Goal: Answer question/provide support

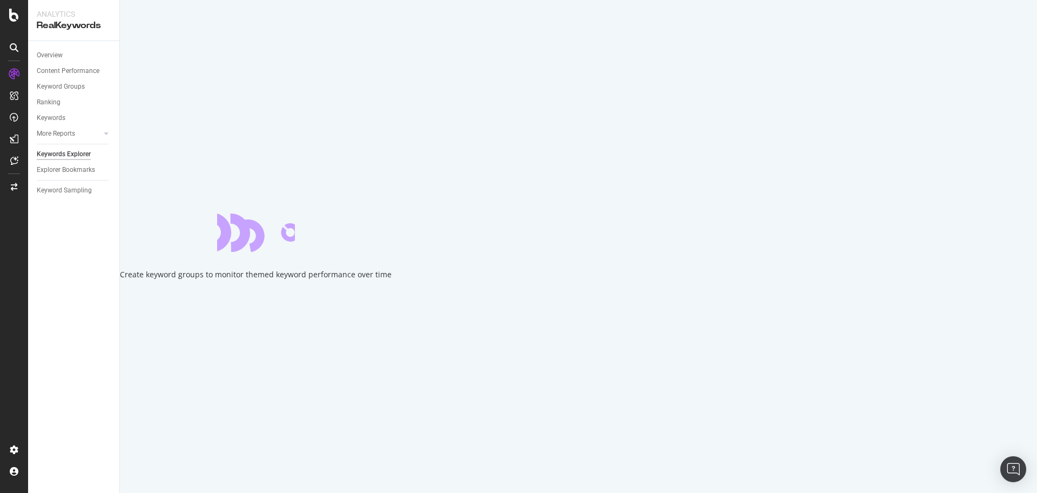
click at [6, 492] on icon "close toast" at bounding box center [3, 498] width 6 height 11
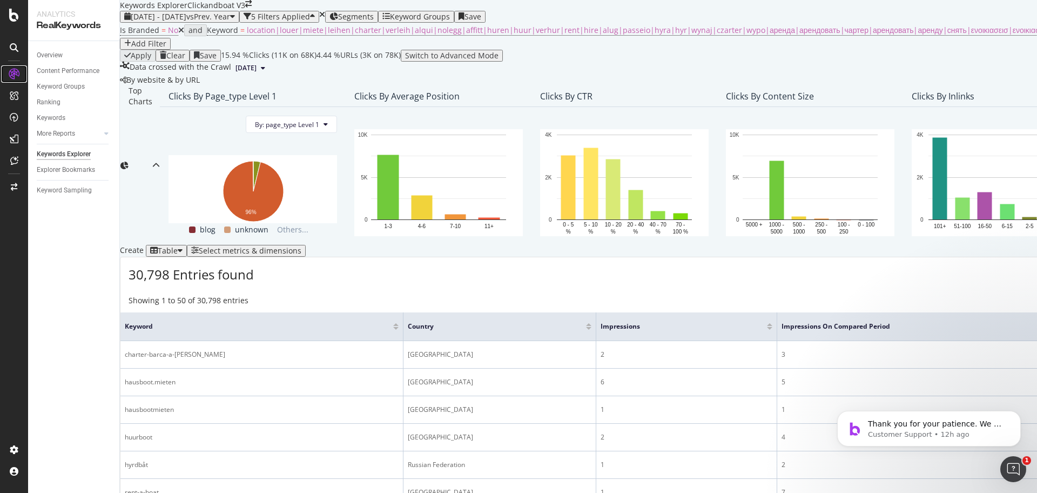
click at [11, 72] on icon at bounding box center [14, 74] width 11 height 11
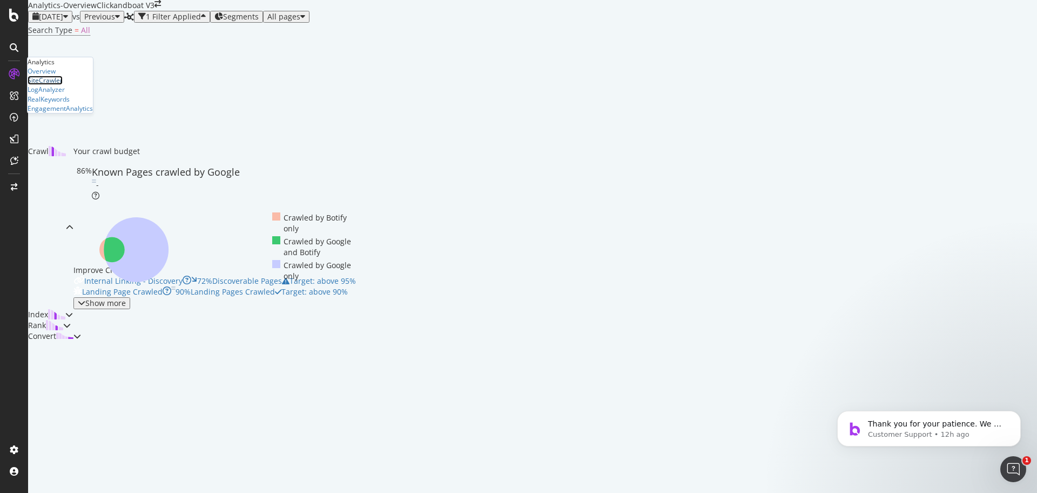
click at [58, 85] on div "SiteCrawler" at bounding box center [45, 80] width 35 height 9
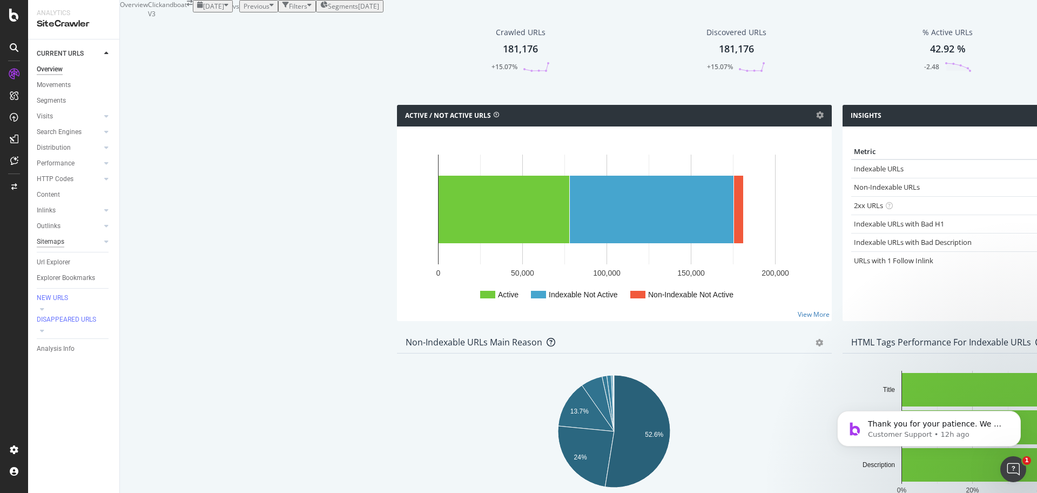
click at [52, 242] on div "Sitemaps" at bounding box center [51, 241] width 28 height 11
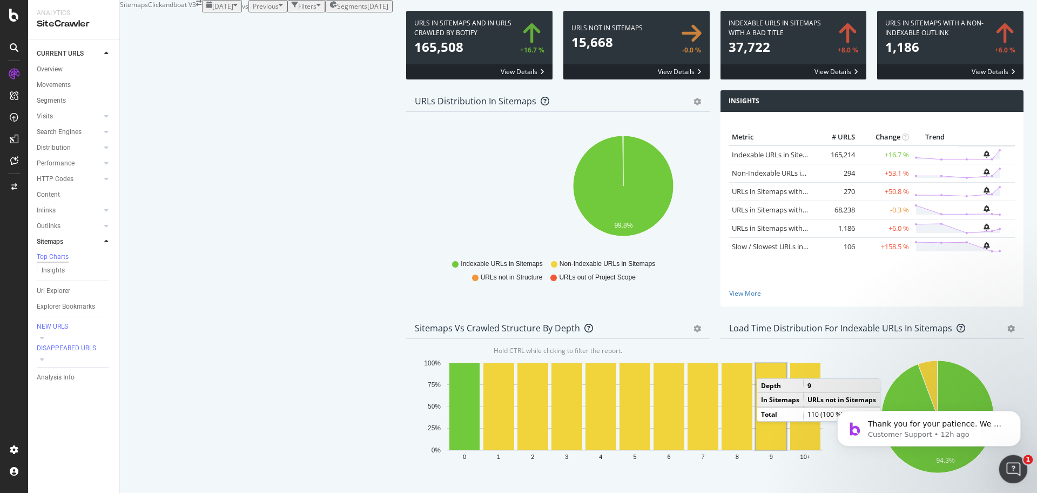
click at [1021, 467] on div "Open Intercom Messenger" at bounding box center [1012, 467] width 36 height 36
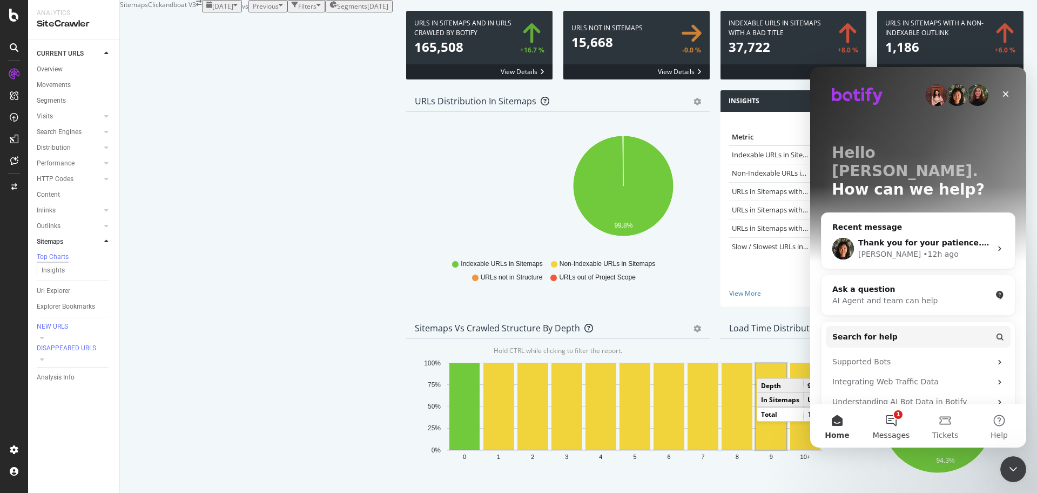
click at [898, 428] on button "1 Messages" at bounding box center [891, 425] width 54 height 43
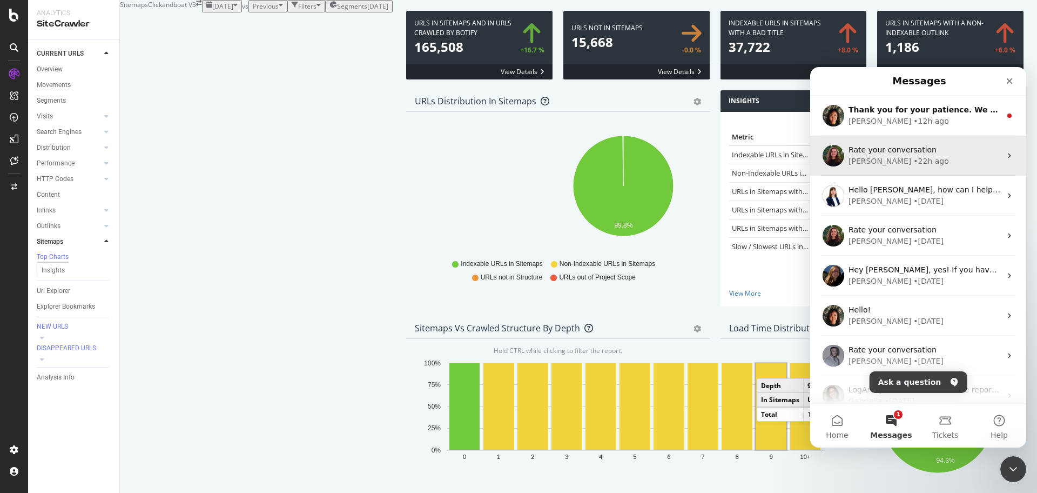
click at [913, 156] on div "• 22h ago" at bounding box center [930, 161] width 35 height 11
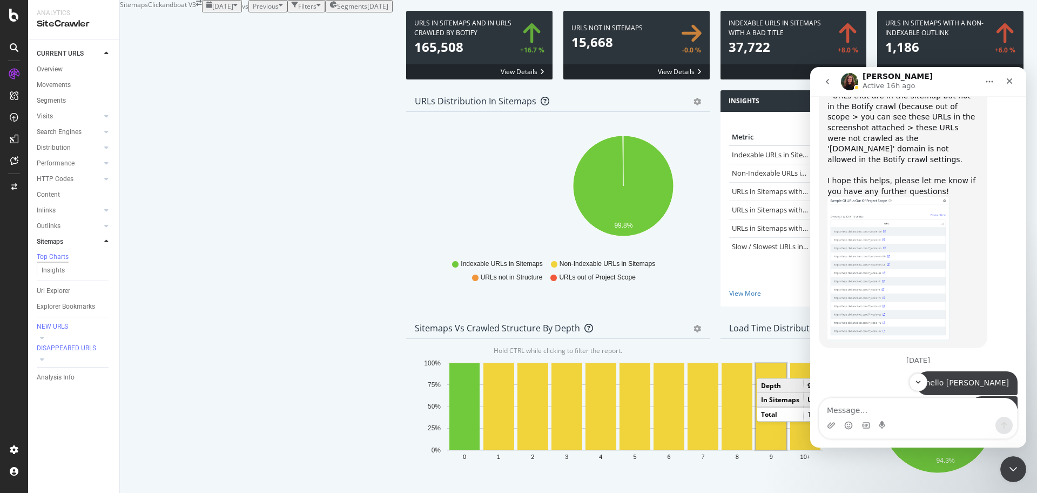
scroll to position [626, 0]
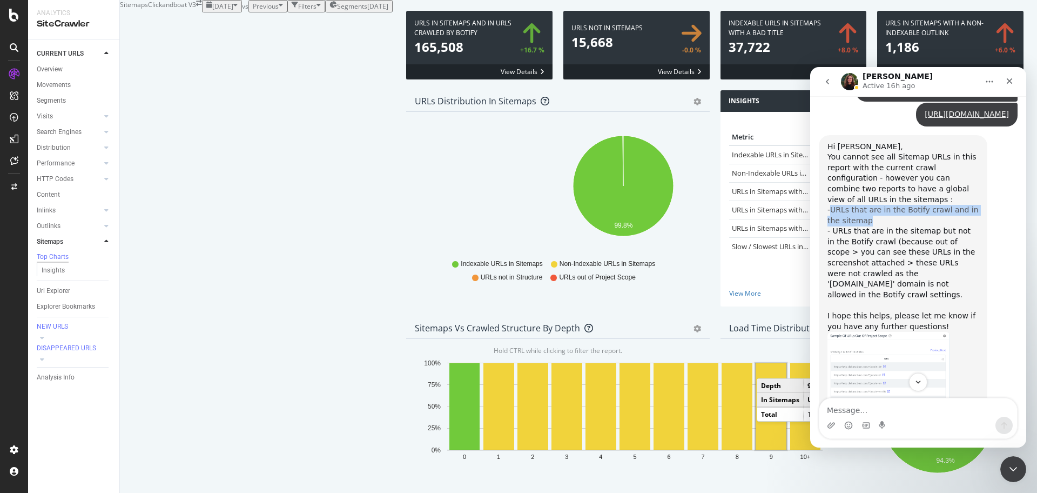
drag, startPoint x: 871, startPoint y: 237, endPoint x: 834, endPoint y: 228, distance: 38.3
click at [834, 228] on div "Hi [PERSON_NAME], You cannot see all Sitemap URLs in this report with the curre…" at bounding box center [902, 237] width 151 height 191
copy a}]}}&comparisonAnalysisSlug=20250914&analysisSlug=20250917&explorerFilter={%22columns%22 "URLs that are in the Botify crawl and in the sitemap"
click at [969, 270] on div "Hi [PERSON_NAME], You cannot see all Sitemap URLs in this report with the curre…" at bounding box center [902, 237] width 151 height 191
drag, startPoint x: 834, startPoint y: 249, endPoint x: 863, endPoint y: 264, distance: 32.6
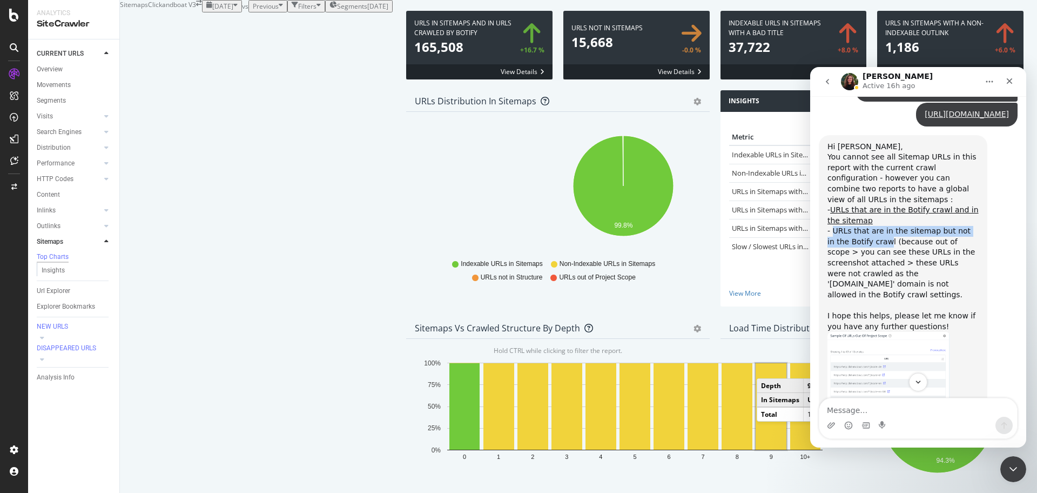
click at [863, 264] on div "Hi [PERSON_NAME], You cannot see all Sitemap URLs in this report with the curre…" at bounding box center [902, 237] width 151 height 191
copy div "URLs that are in the sitemap but not in the Botify craw"
click at [864, 266] on div "Hi [PERSON_NAME], You cannot see all Sitemap URLs in this report with the curre…" at bounding box center [902, 237] width 151 height 191
click at [868, 264] on div "Hi [PERSON_NAME], You cannot see all Sitemap URLs in this report with the curre…" at bounding box center [902, 237] width 151 height 191
drag, startPoint x: 865, startPoint y: 265, endPoint x: 835, endPoint y: 253, distance: 32.2
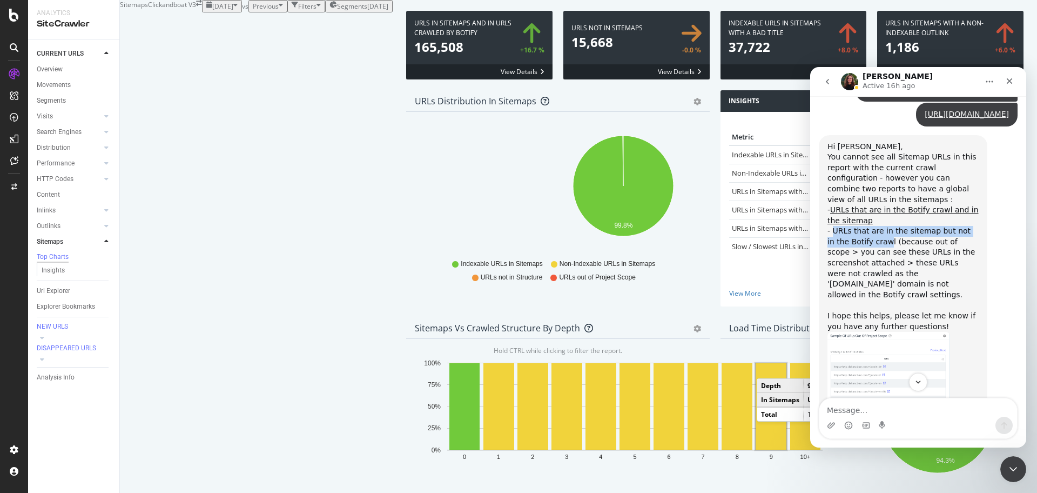
click at [835, 253] on div "Hi [PERSON_NAME], You cannot see all Sitemap URLs in this report with the curre…" at bounding box center [902, 237] width 151 height 191
click at [887, 262] on div "Hi [PERSON_NAME], You cannot see all Sitemap URLs in this report with the curre…" at bounding box center [902, 237] width 151 height 191
drag, startPoint x: 869, startPoint y: 264, endPoint x: 833, endPoint y: 251, distance: 38.3
click at [833, 251] on div "Hi [PERSON_NAME], You cannot see all Sitemap URLs in this report with the curre…" at bounding box center [902, 237] width 151 height 191
copy div "URLs that are in the sitemap but not in the Botify crawl"
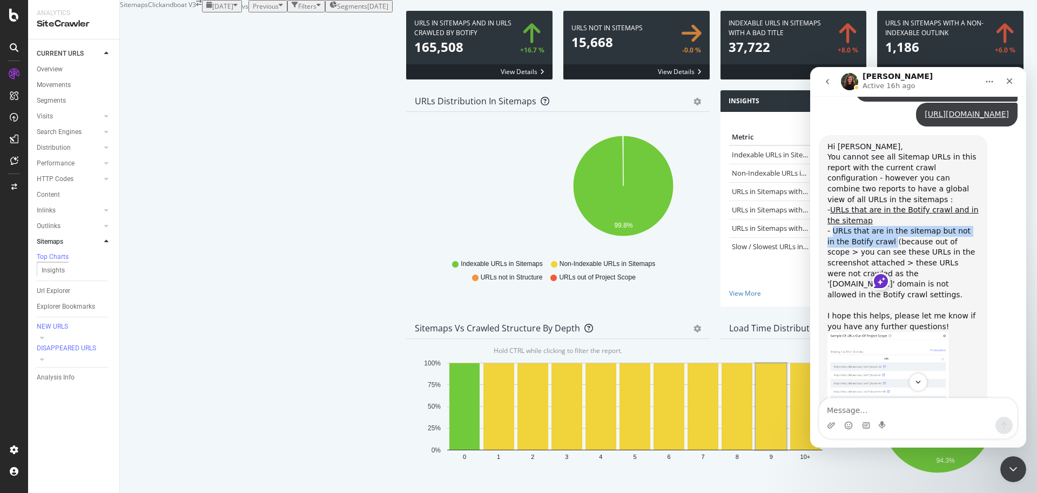
scroll to position [1283, 0]
drag, startPoint x: 1011, startPoint y: 468, endPoint x: 1000, endPoint y: 460, distance: 13.1
click at [1010, 469] on icon "Close Intercom Messenger" at bounding box center [1011, 467] width 13 height 13
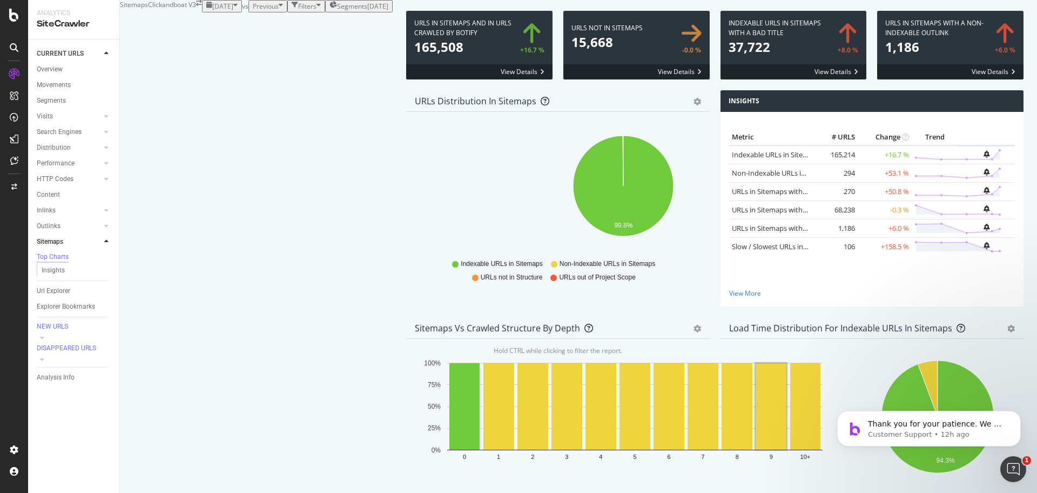
scroll to position [2025, 0]
